Goal: Task Accomplishment & Management: Use online tool/utility

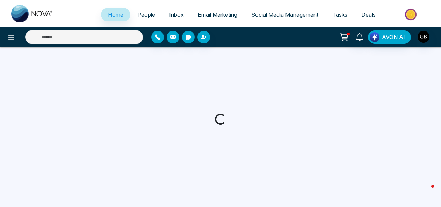
select select "*"
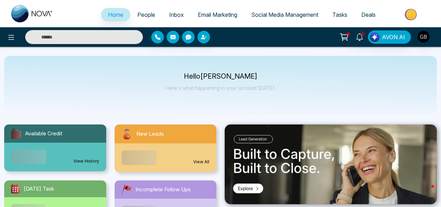
click at [205, 15] on span "Email Marketing" at bounding box center [217, 14] width 39 height 7
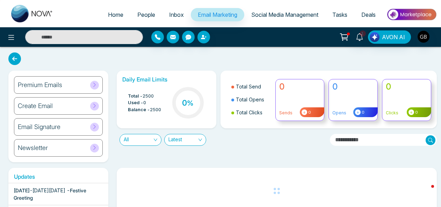
click at [51, 84] on h6 "Premium Emails" at bounding box center [40, 85] width 44 height 8
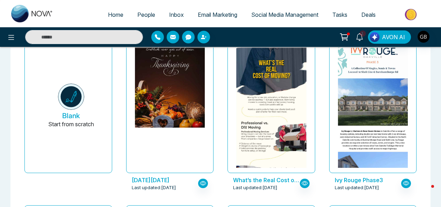
scroll to position [64, 0]
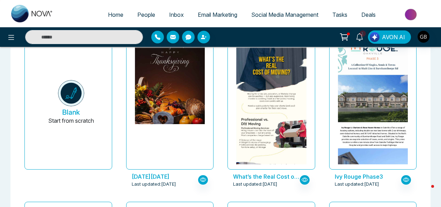
click at [174, 177] on p "[DATE][DATE]" at bounding box center [165, 176] width 67 height 8
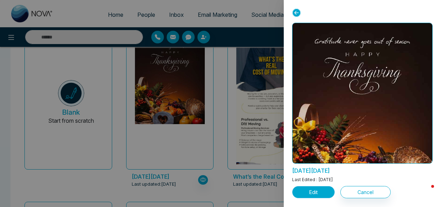
click at [325, 193] on button "Edit" at bounding box center [313, 192] width 43 height 12
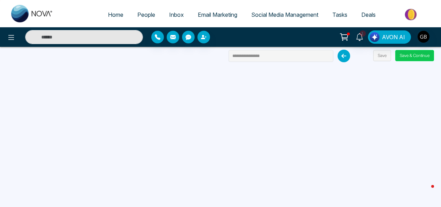
click at [407, 58] on button "Save & Continue" at bounding box center [414, 55] width 39 height 11
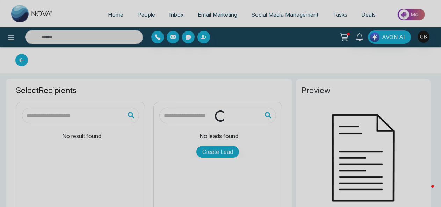
type input "**********"
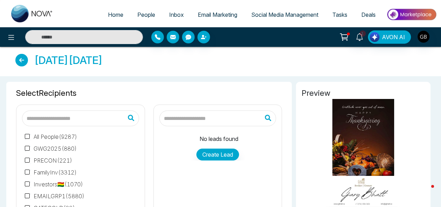
click at [59, 138] on label "All People ( 9287 )" at bounding box center [51, 136] width 52 height 8
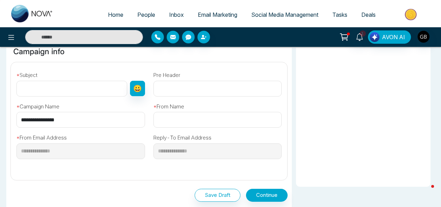
scroll to position [204, 0]
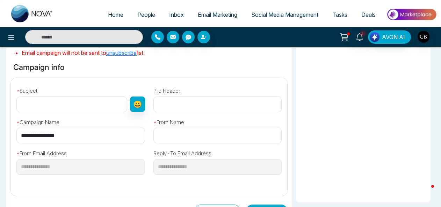
click at [85, 102] on input "text" at bounding box center [71, 104] width 111 height 16
click at [74, 98] on input "text" at bounding box center [71, 104] width 111 height 16
type input "**********"
click at [187, 138] on input "text" at bounding box center [217, 135] width 129 height 16
type input "**********"
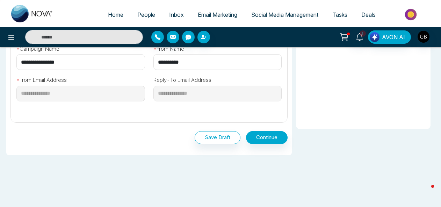
scroll to position [287, 0]
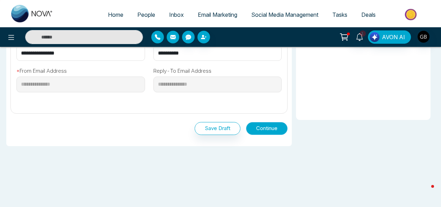
click at [271, 128] on button "Continue" at bounding box center [267, 128] width 42 height 13
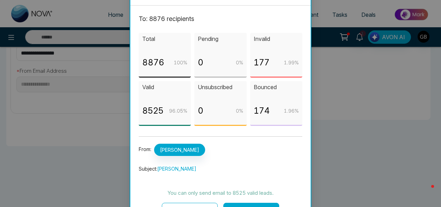
scroll to position [31, 0]
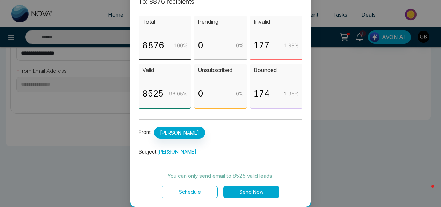
click at [249, 193] on button "Send Now" at bounding box center [251, 191] width 56 height 13
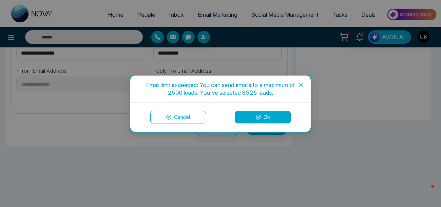
click at [263, 117] on button "Ok" at bounding box center [263, 117] width 56 height 13
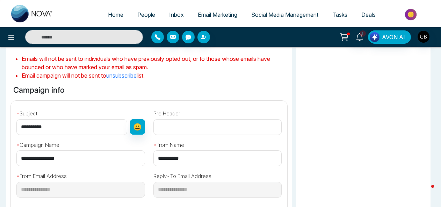
scroll to position [236, 0]
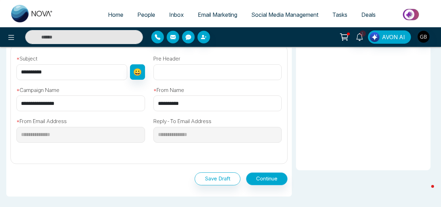
click at [276, 181] on button "Continue" at bounding box center [267, 178] width 42 height 13
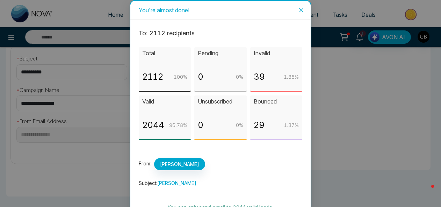
scroll to position [31, 0]
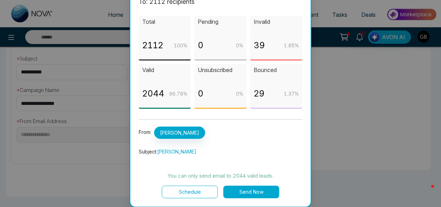
click at [255, 192] on button "Send Now" at bounding box center [251, 191] width 56 height 13
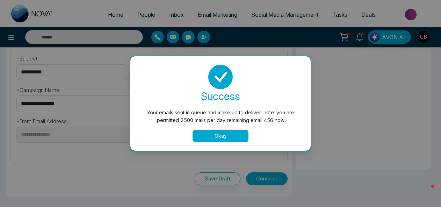
click at [234, 144] on div "success Your emails sent in queue and make up to deliver. note: you are permitt…" at bounding box center [220, 103] width 180 height 94
click at [232, 132] on button "Okay" at bounding box center [220, 136] width 56 height 13
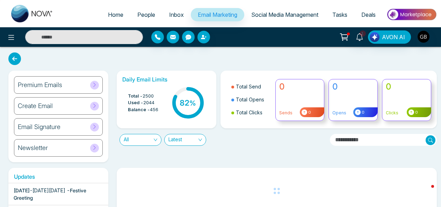
click at [109, 16] on span "Home" at bounding box center [115, 14] width 15 height 7
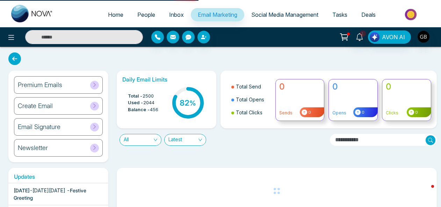
select select "*"
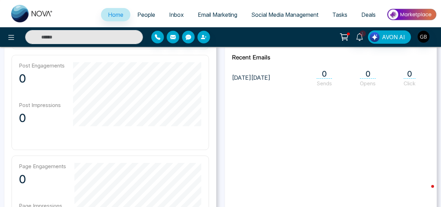
scroll to position [321, 0]
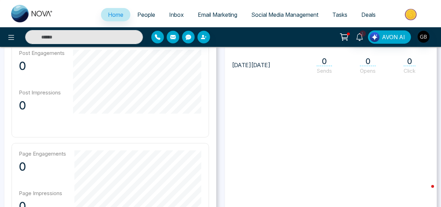
click at [145, 15] on span "People" at bounding box center [146, 14] width 18 height 7
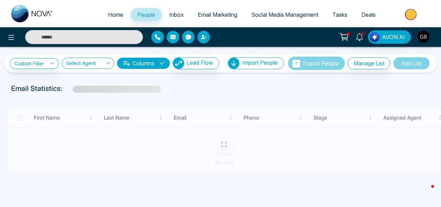
click at [23, 13] on img at bounding box center [32, 13] width 42 height 17
select select "*"
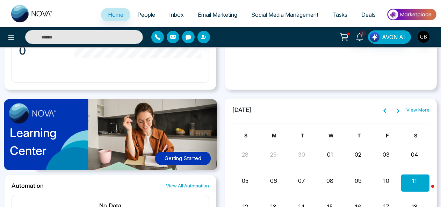
scroll to position [484, 0]
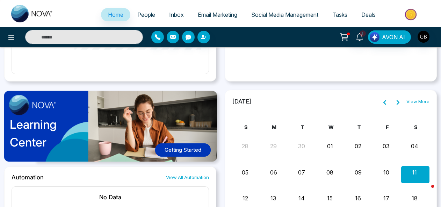
click at [207, 14] on span "Email Marketing" at bounding box center [217, 14] width 39 height 7
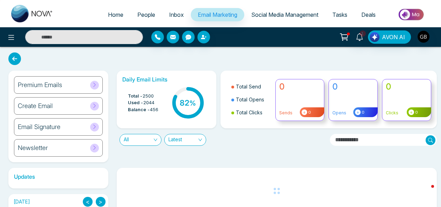
click at [76, 89] on div "Premium Emails" at bounding box center [58, 84] width 89 height 17
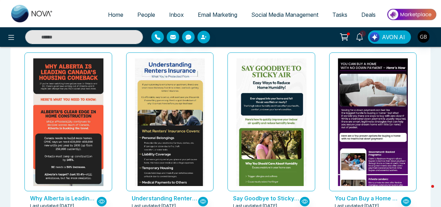
scroll to position [2432, 0]
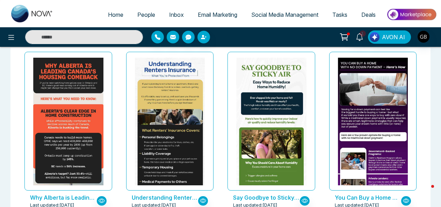
click at [92, 34] on input "text" at bounding box center [84, 37] width 118 height 14
type input "*****"
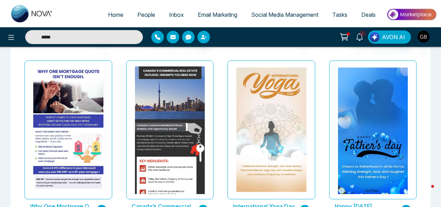
scroll to position [2933, 0]
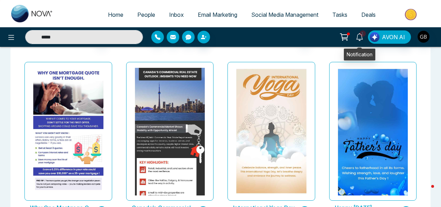
click at [360, 38] on icon at bounding box center [359, 37] width 8 height 8
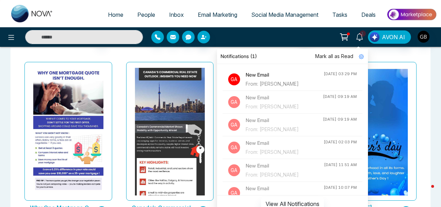
type input "*****"
click at [270, 81] on div "From: [PERSON_NAME]" at bounding box center [284, 84] width 78 height 8
type input "*****"
